Goal: Task Accomplishment & Management: Complete application form

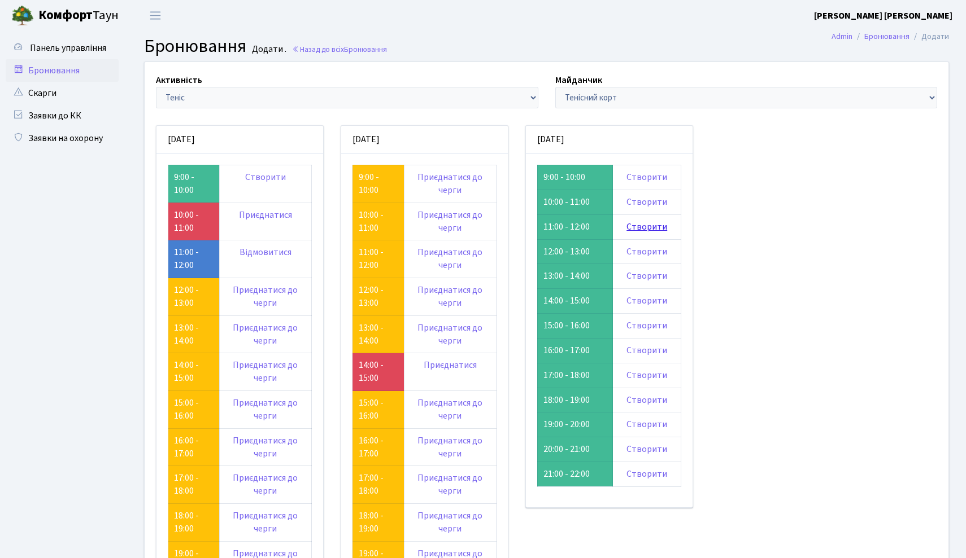
click at [659, 222] on link "Створити" at bounding box center [646, 227] width 41 height 12
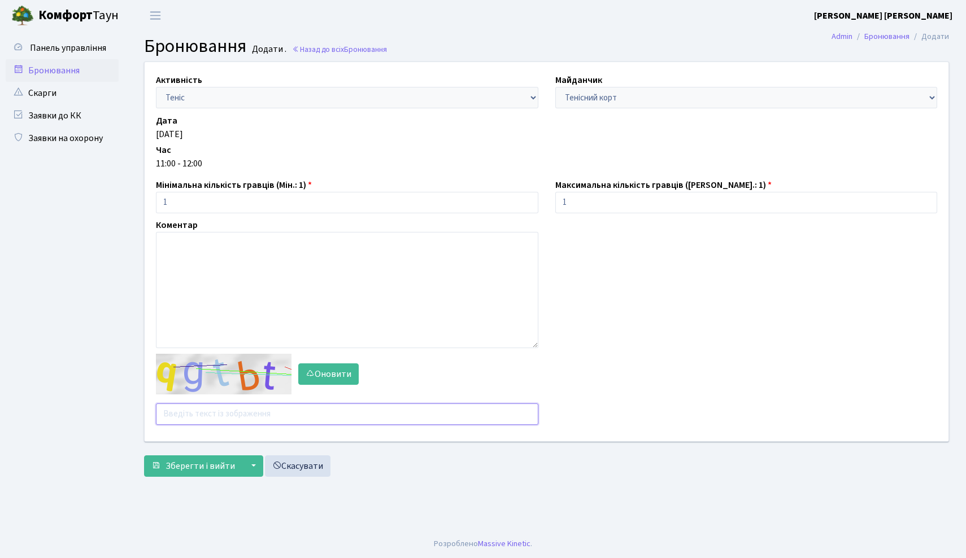
click at [324, 414] on input "text" at bounding box center [347, 414] width 382 height 21
type input "tzg7b"
click at [207, 458] on button "Зберегти і вийти" at bounding box center [193, 466] width 98 height 21
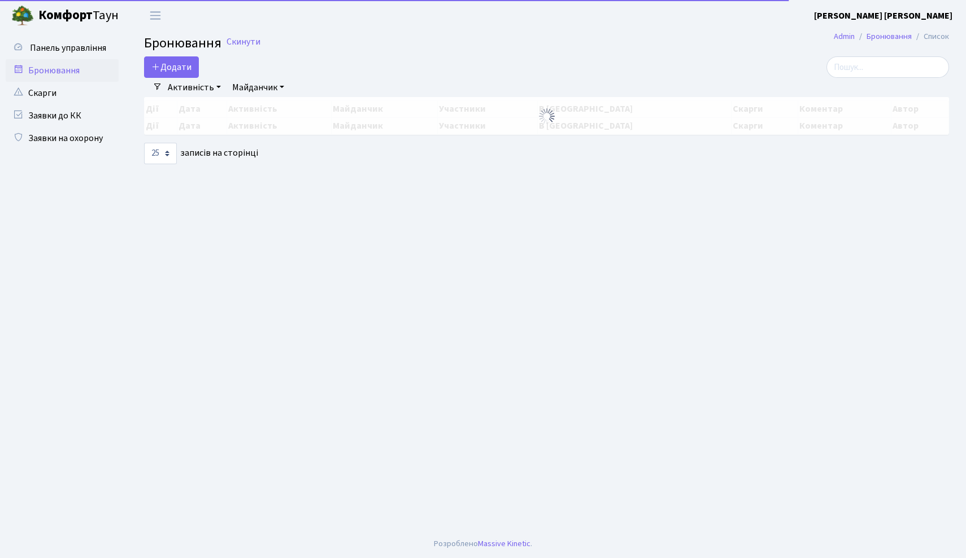
select select "25"
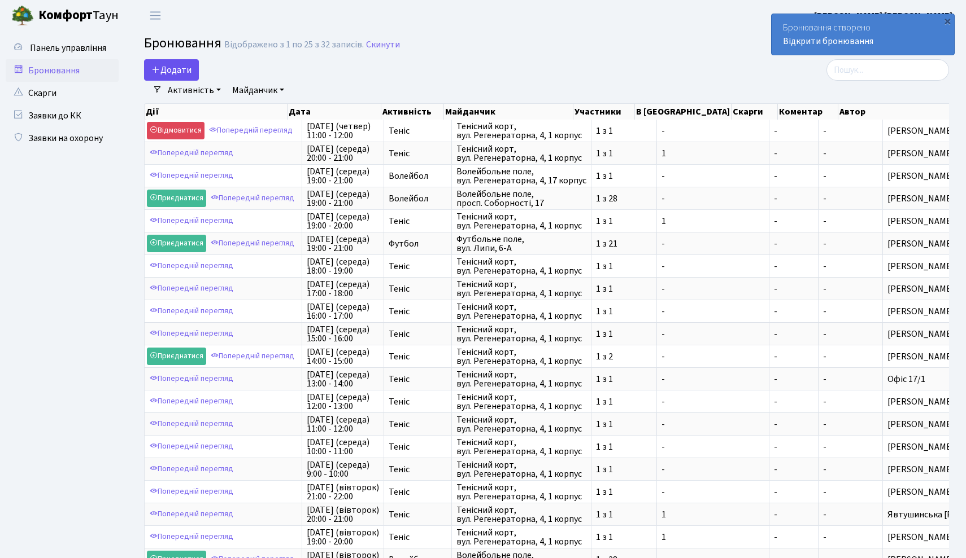
click at [182, 75] on button "Додати" at bounding box center [171, 69] width 55 height 21
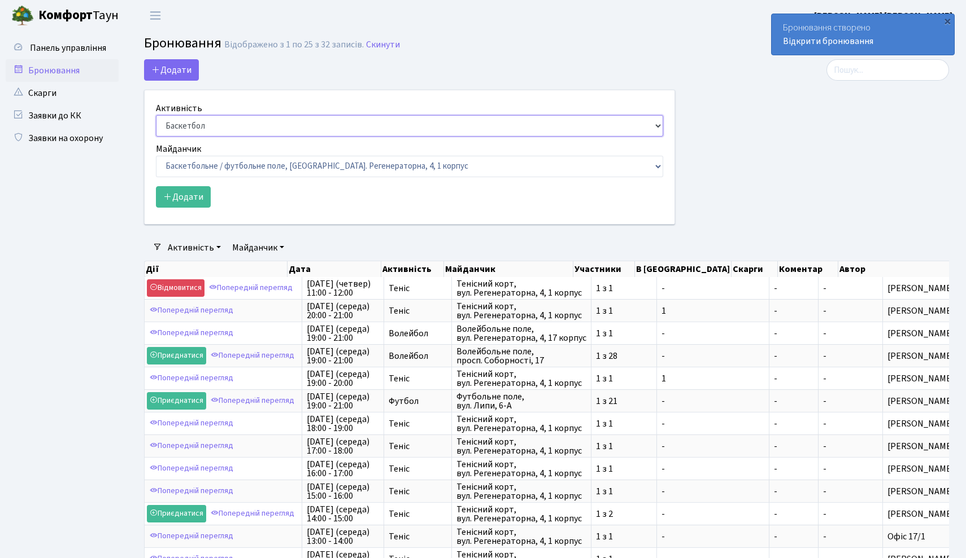
select select "1"
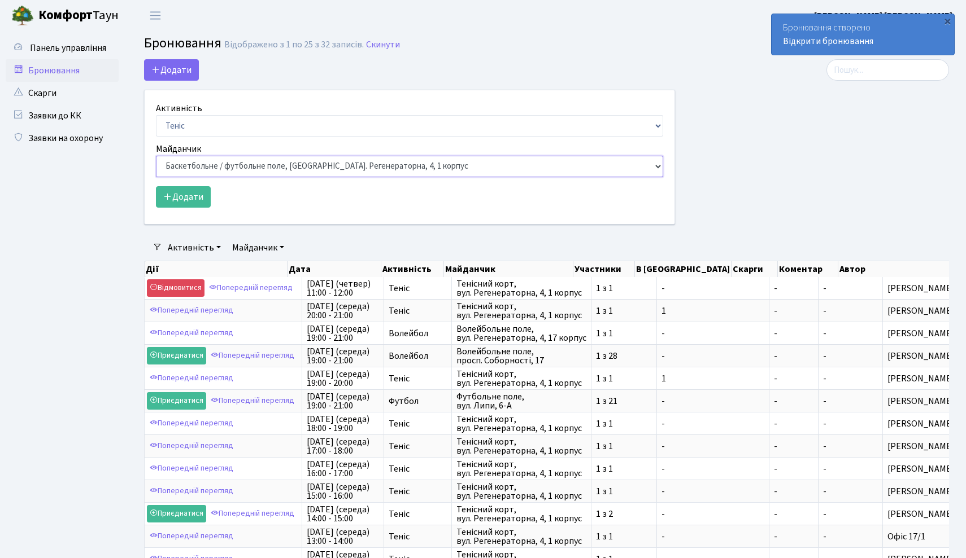
select select "1"
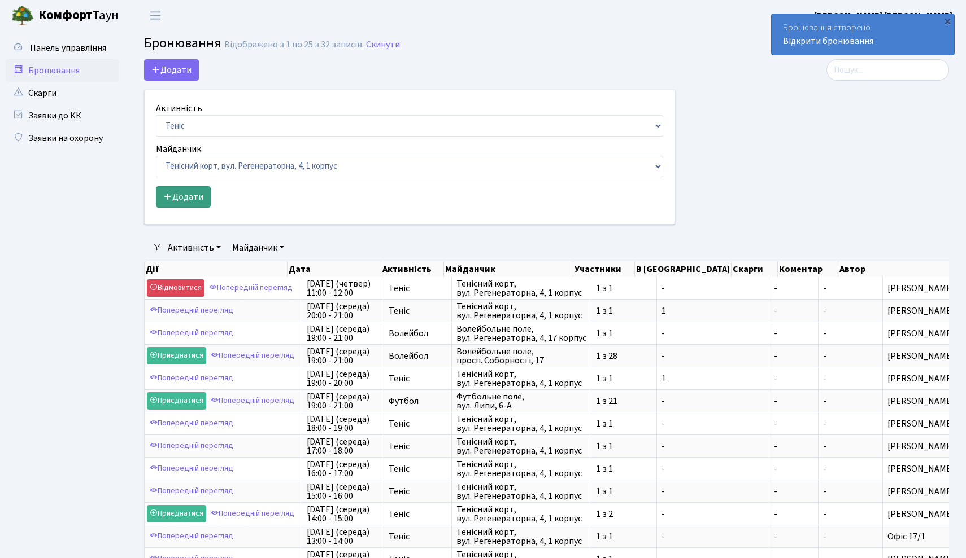
click at [189, 202] on button "Додати" at bounding box center [183, 196] width 55 height 21
